Goal: Information Seeking & Learning: Learn about a topic

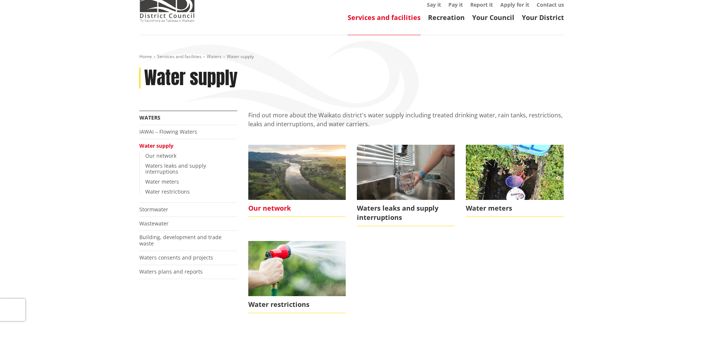
scroll to position [74, 0]
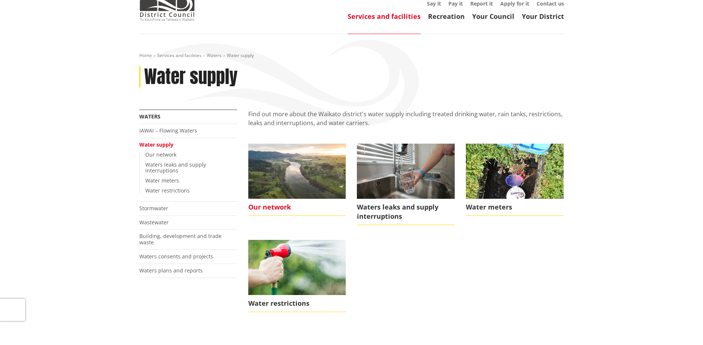
click at [280, 199] on span "Our network" at bounding box center [297, 207] width 98 height 17
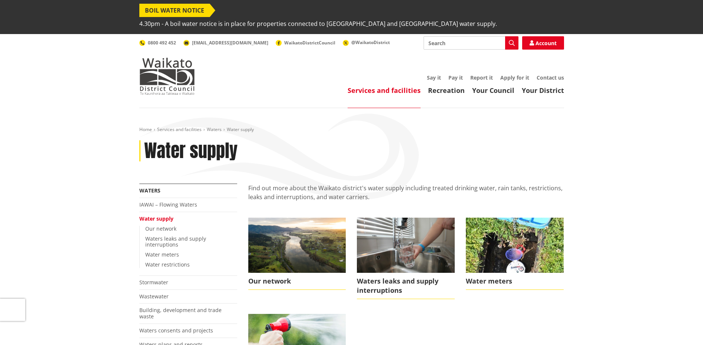
scroll to position [74, 0]
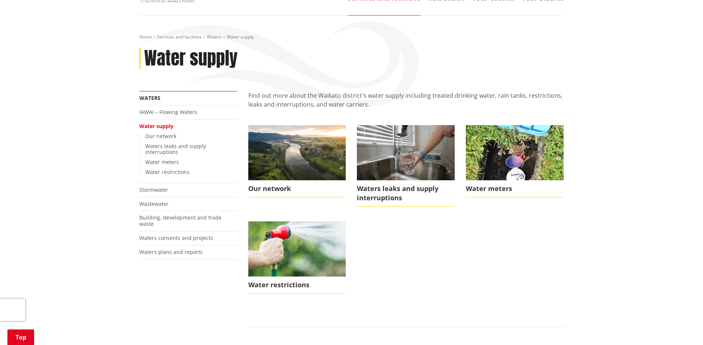
scroll to position [83, 0]
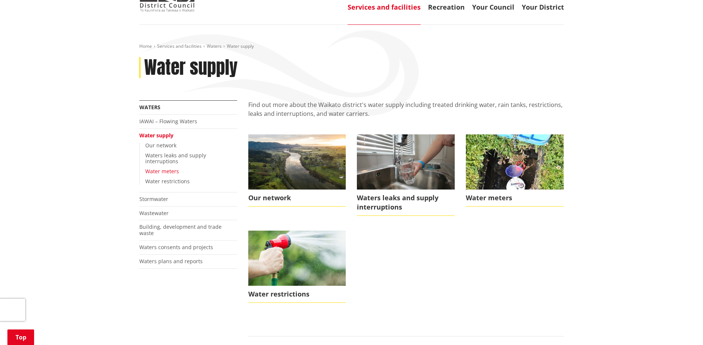
click at [156, 168] on link "Water meters" at bounding box center [162, 171] width 34 height 7
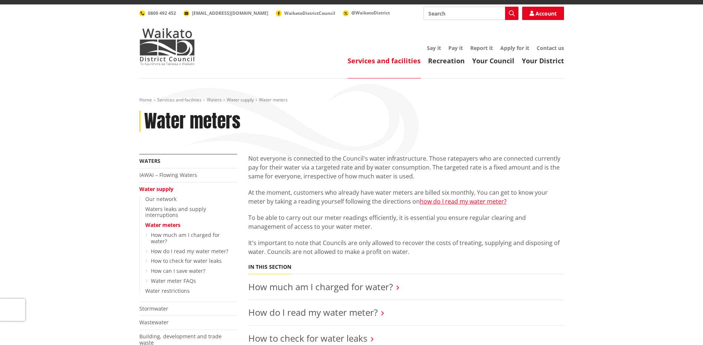
scroll to position [28, 0]
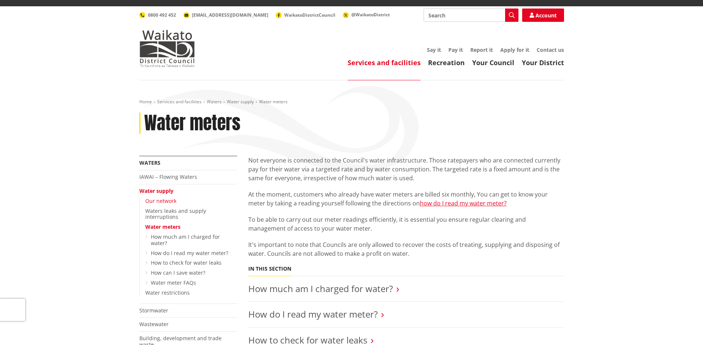
click at [159, 197] on link "Our network" at bounding box center [160, 200] width 31 height 7
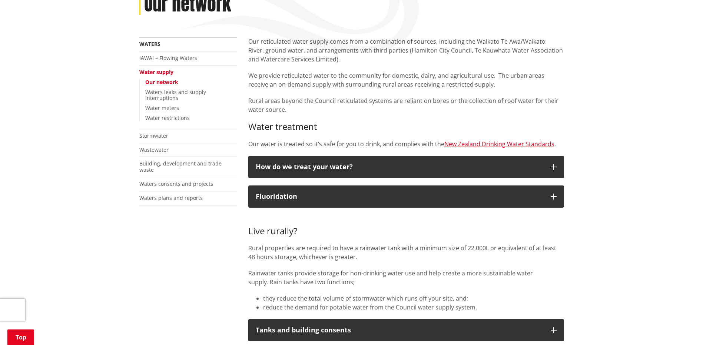
scroll to position [148, 0]
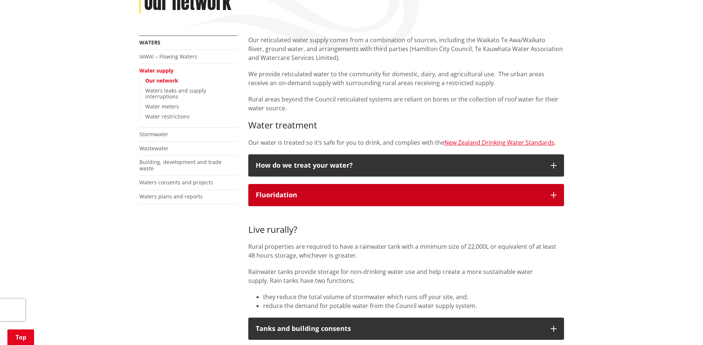
click at [346, 191] on p "Fluoridation" at bounding box center [399, 194] width 287 height 7
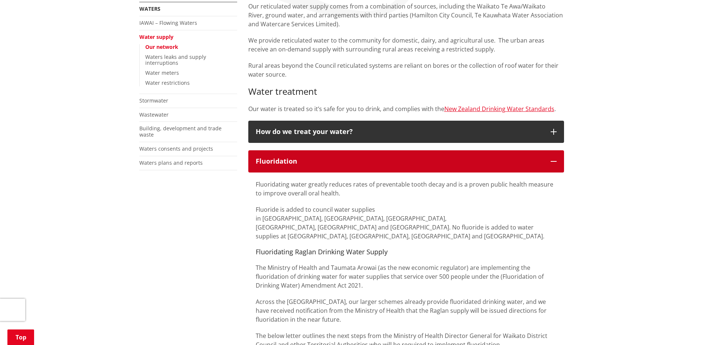
scroll to position [139, 0]
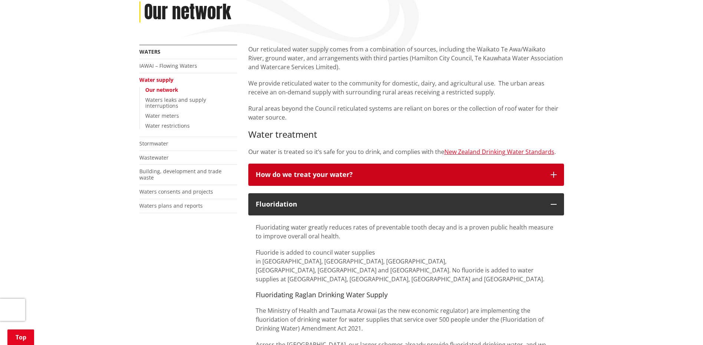
click at [354, 171] on p "How do we treat your water?" at bounding box center [399, 174] width 287 height 7
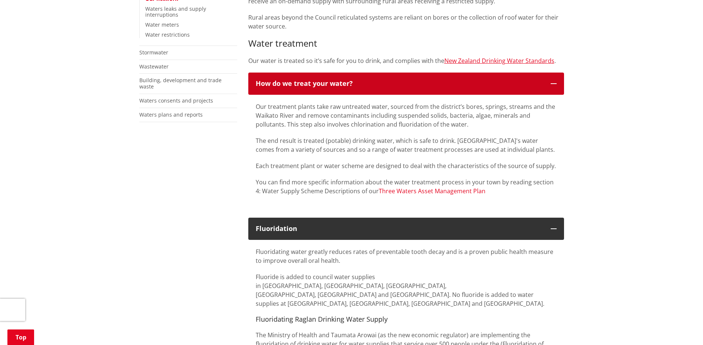
scroll to position [231, 0]
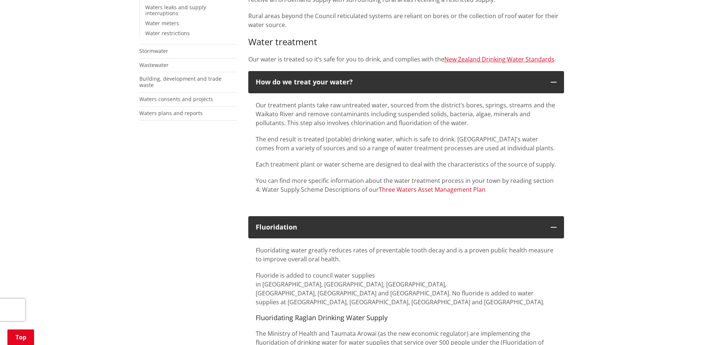
click at [400, 186] on link "Three Waters Asset Management Plan" at bounding box center [431, 190] width 107 height 8
